Goal: Find specific page/section: Find specific page/section

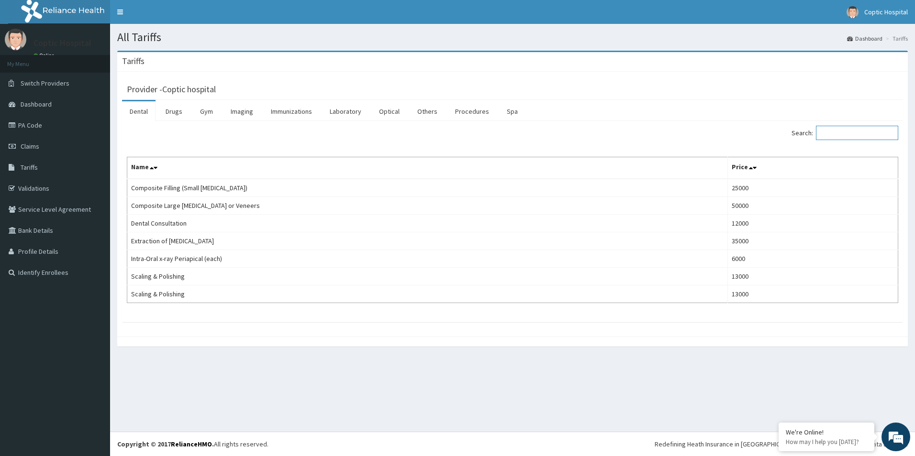
click at [835, 129] on input "Search:" at bounding box center [857, 133] width 82 height 14
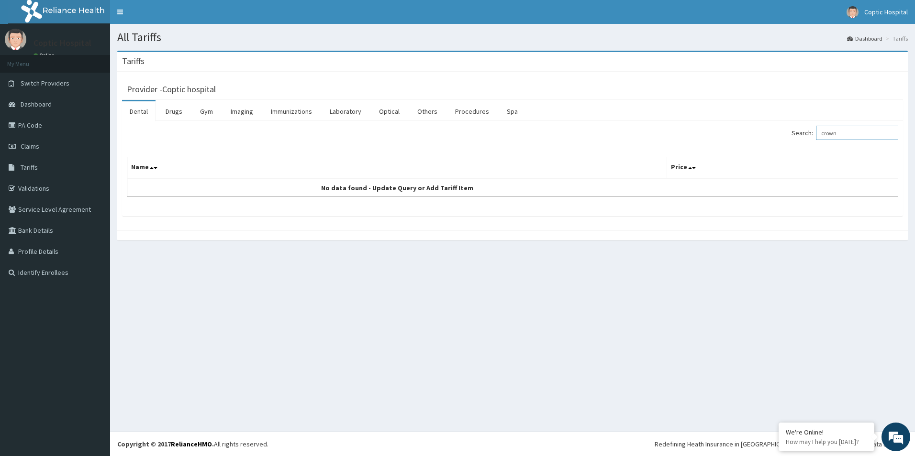
drag, startPoint x: 858, startPoint y: 137, endPoint x: 806, endPoint y: 141, distance: 52.7
click at [806, 141] on div "Search: crown" at bounding box center [709, 134] width 378 height 17
paste input "Zirconia"
drag, startPoint x: 862, startPoint y: 129, endPoint x: 786, endPoint y: 154, distance: 80.0
click at [786, 153] on div "Search: Zirconia Name Price No data found - Update Query or Add Tariff Item" at bounding box center [512, 161] width 771 height 71
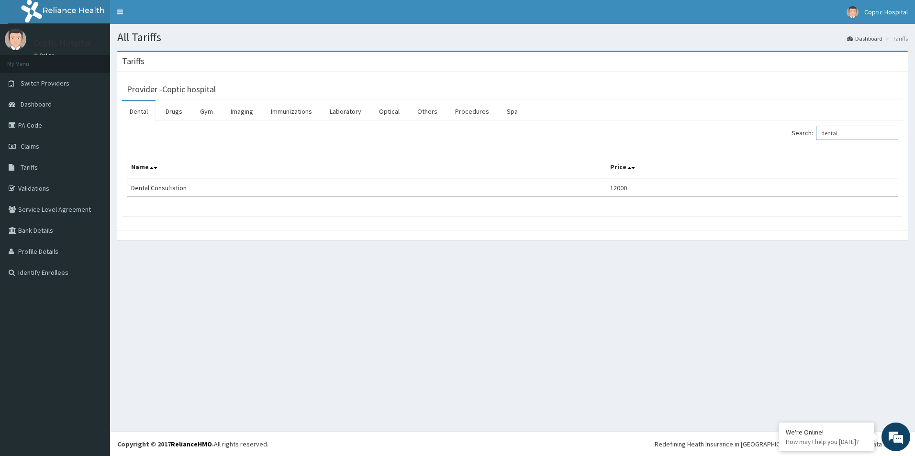
type input "dental"
